Goal: Entertainment & Leisure: Browse casually

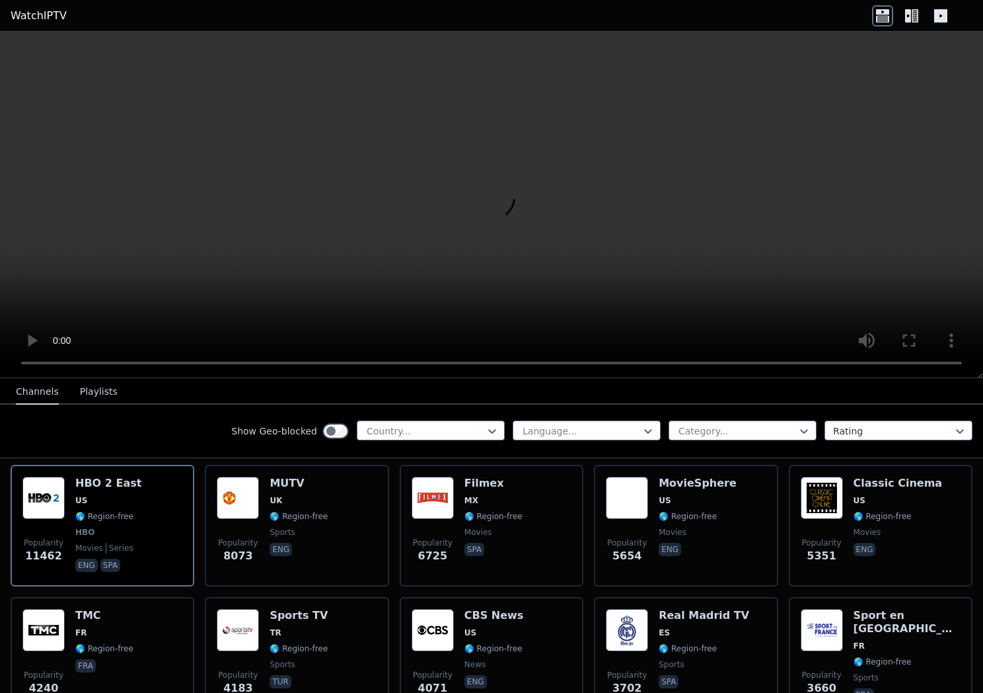
scroll to position [128, 0]
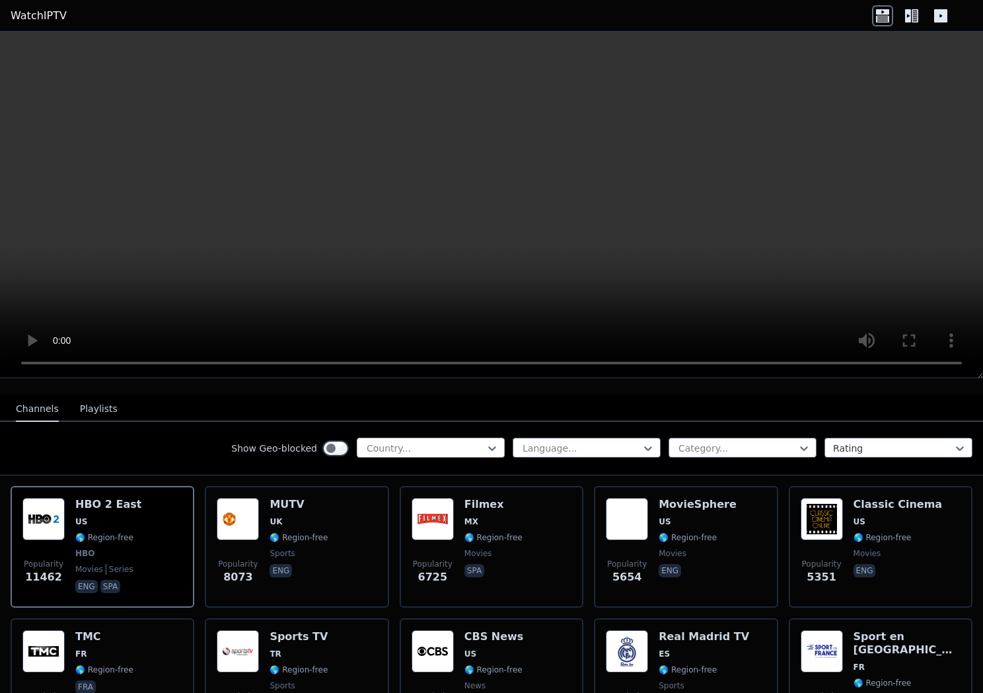
click at [400, 445] on div at bounding box center [425, 447] width 120 height 13
type input "***"
click at [397, 475] on div "[GEOGRAPHIC_DATA]" at bounding box center [431, 477] width 148 height 24
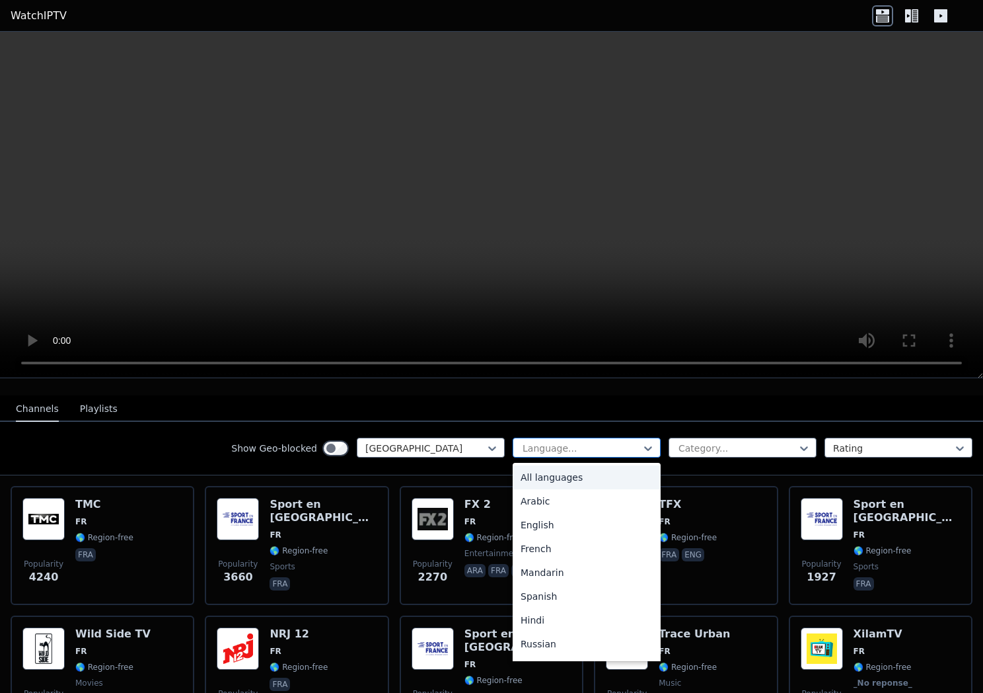
click at [606, 444] on div at bounding box center [581, 447] width 120 height 13
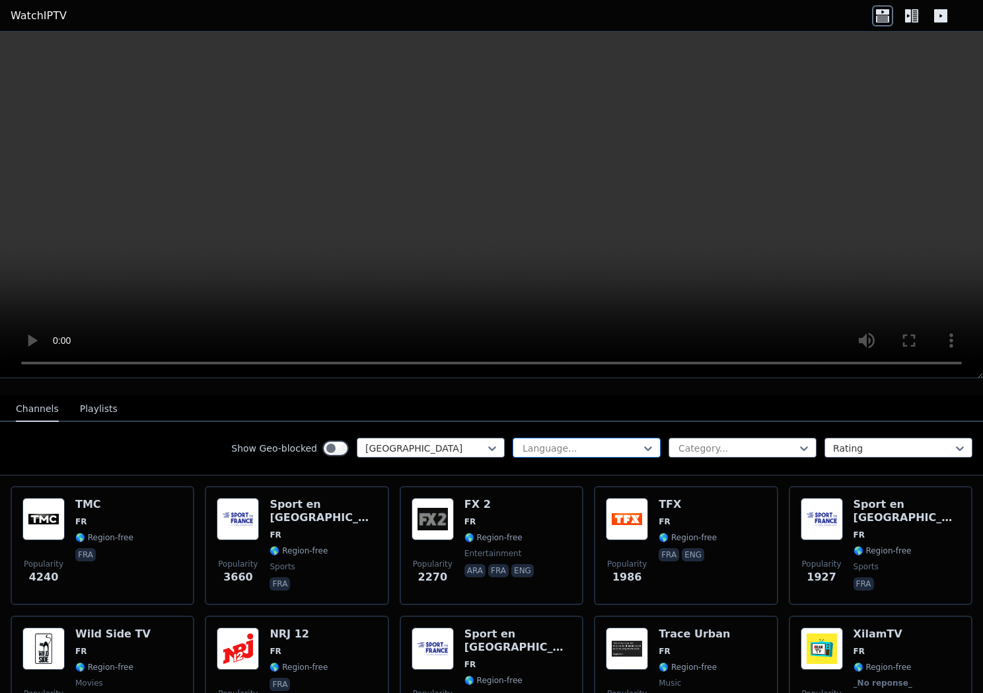
click at [606, 444] on div at bounding box center [581, 447] width 120 height 13
click at [688, 444] on div at bounding box center [737, 447] width 120 height 13
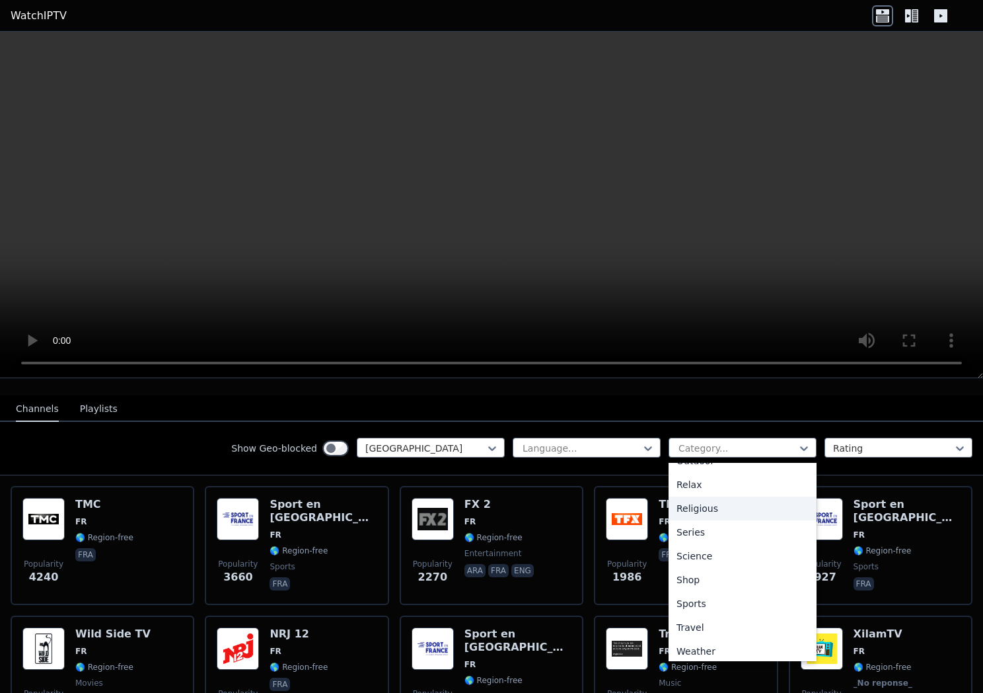
scroll to position [449, 0]
click at [695, 603] on div "Sports" at bounding box center [743, 599] width 148 height 24
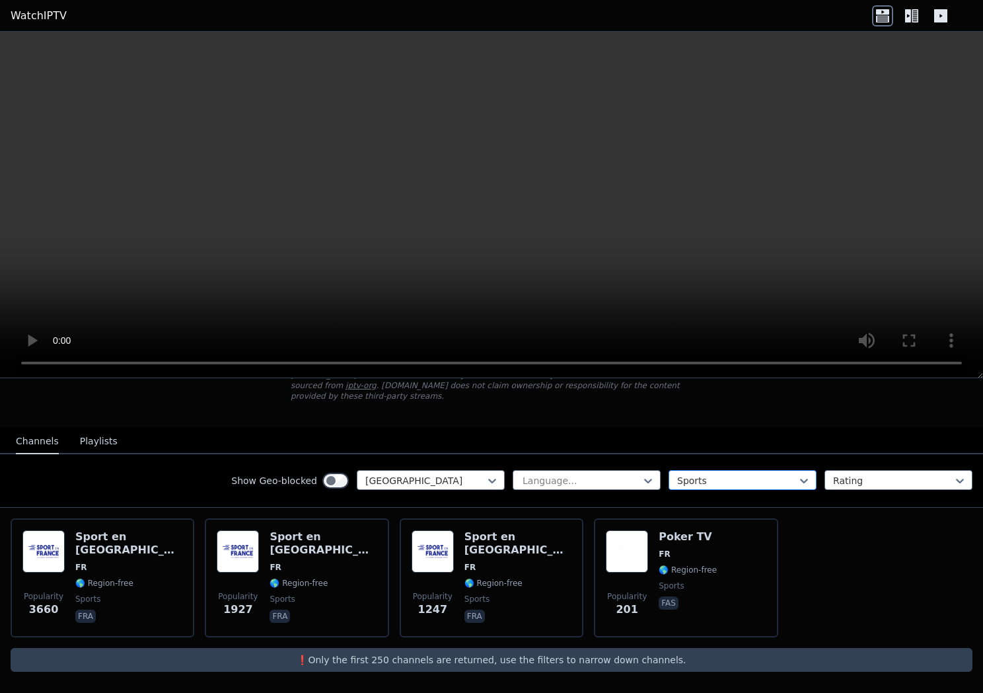
scroll to position [95, 0]
click at [104, 434] on button "Playlists" at bounding box center [99, 441] width 38 height 25
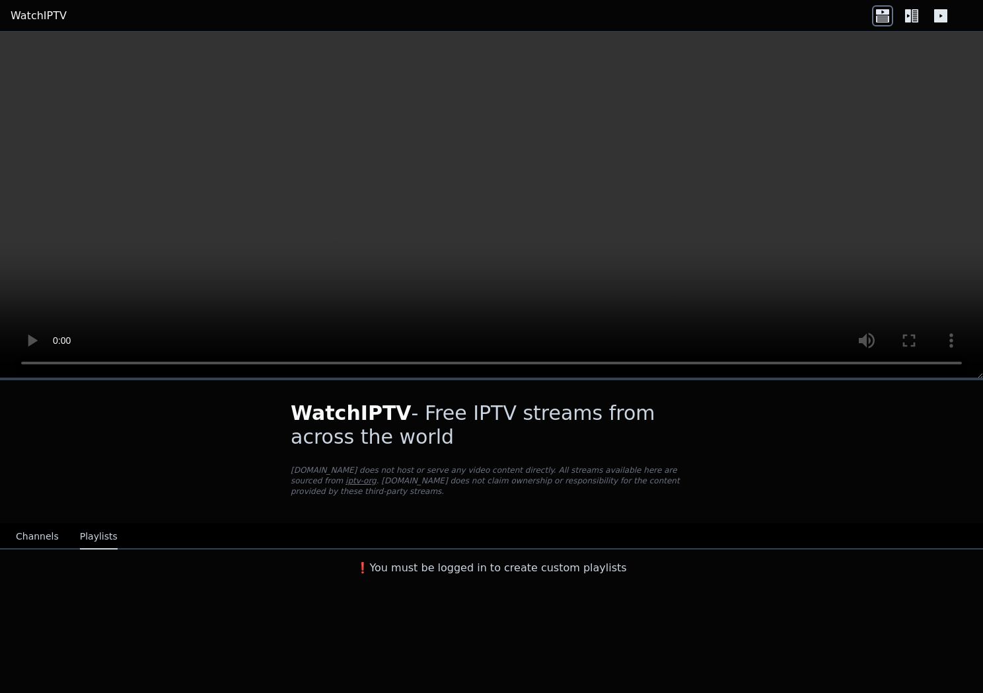
scroll to position [0, 0]
click at [47, 519] on div "WatchIPTV - Free IPTV streams from across the world [DOMAIN_NAME] does not host…" at bounding box center [491, 480] width 983 height 201
